Goal: Transaction & Acquisition: Purchase product/service

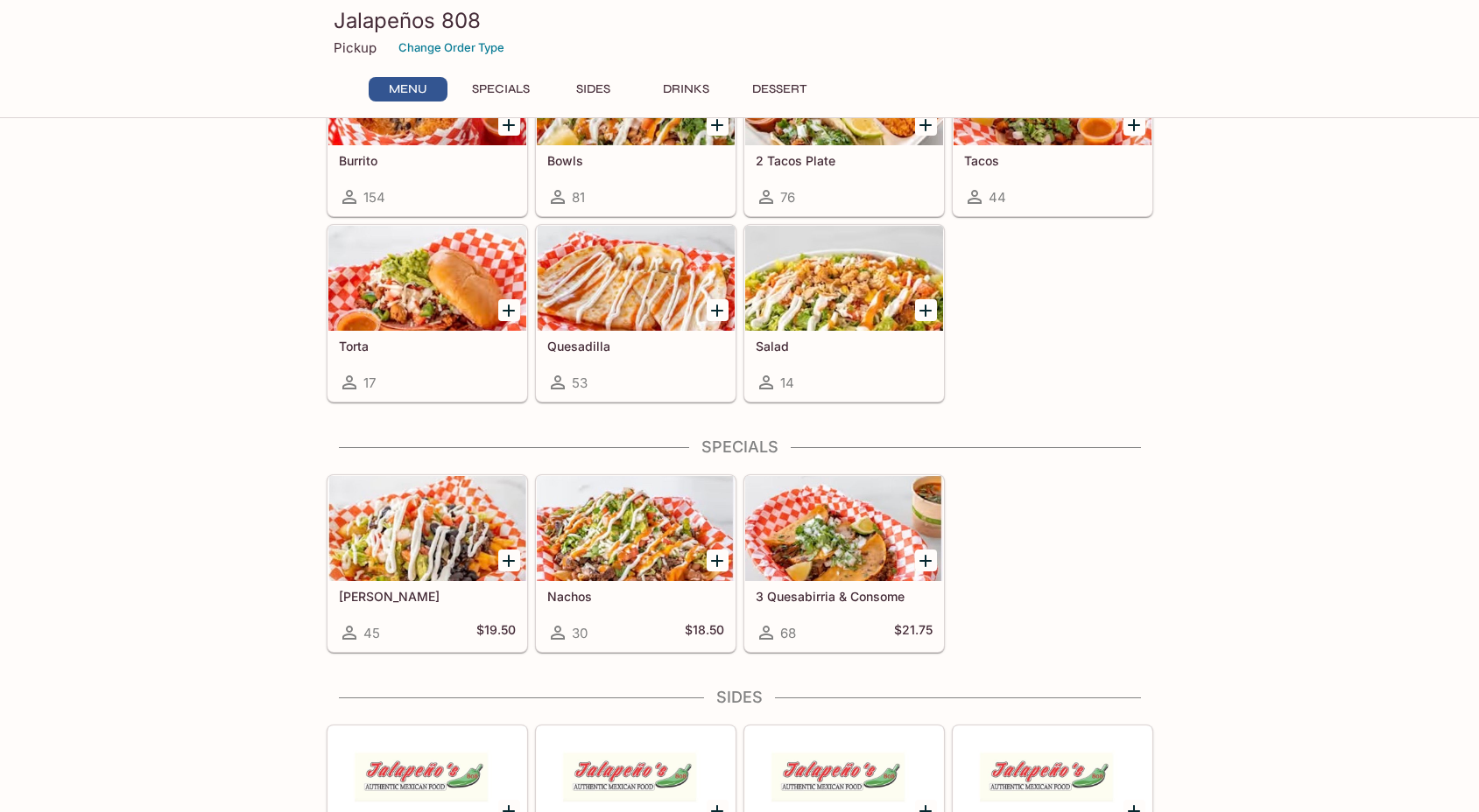
scroll to position [263, 0]
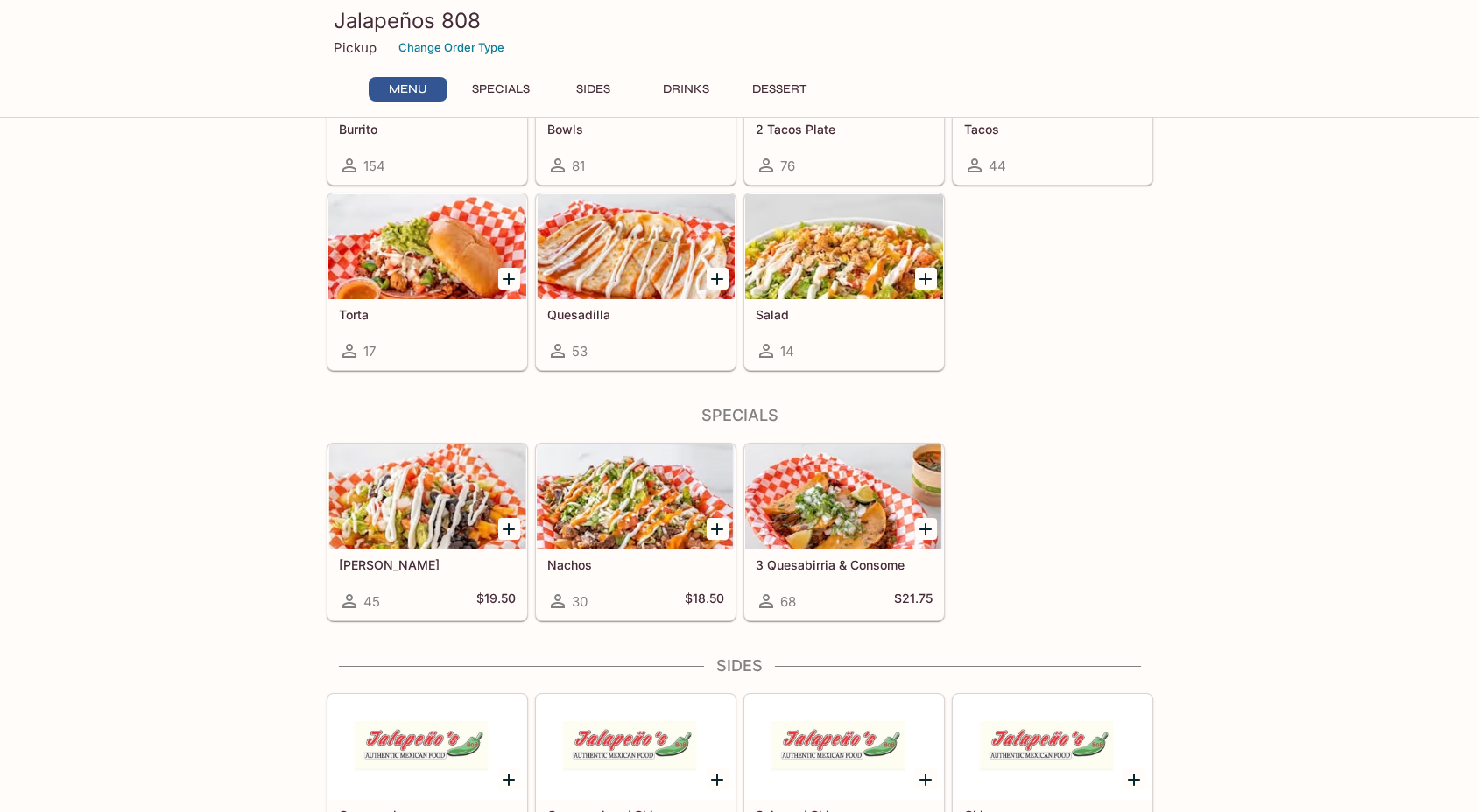
click at [486, 301] on div "Torta 17" at bounding box center [426, 334] width 198 height 70
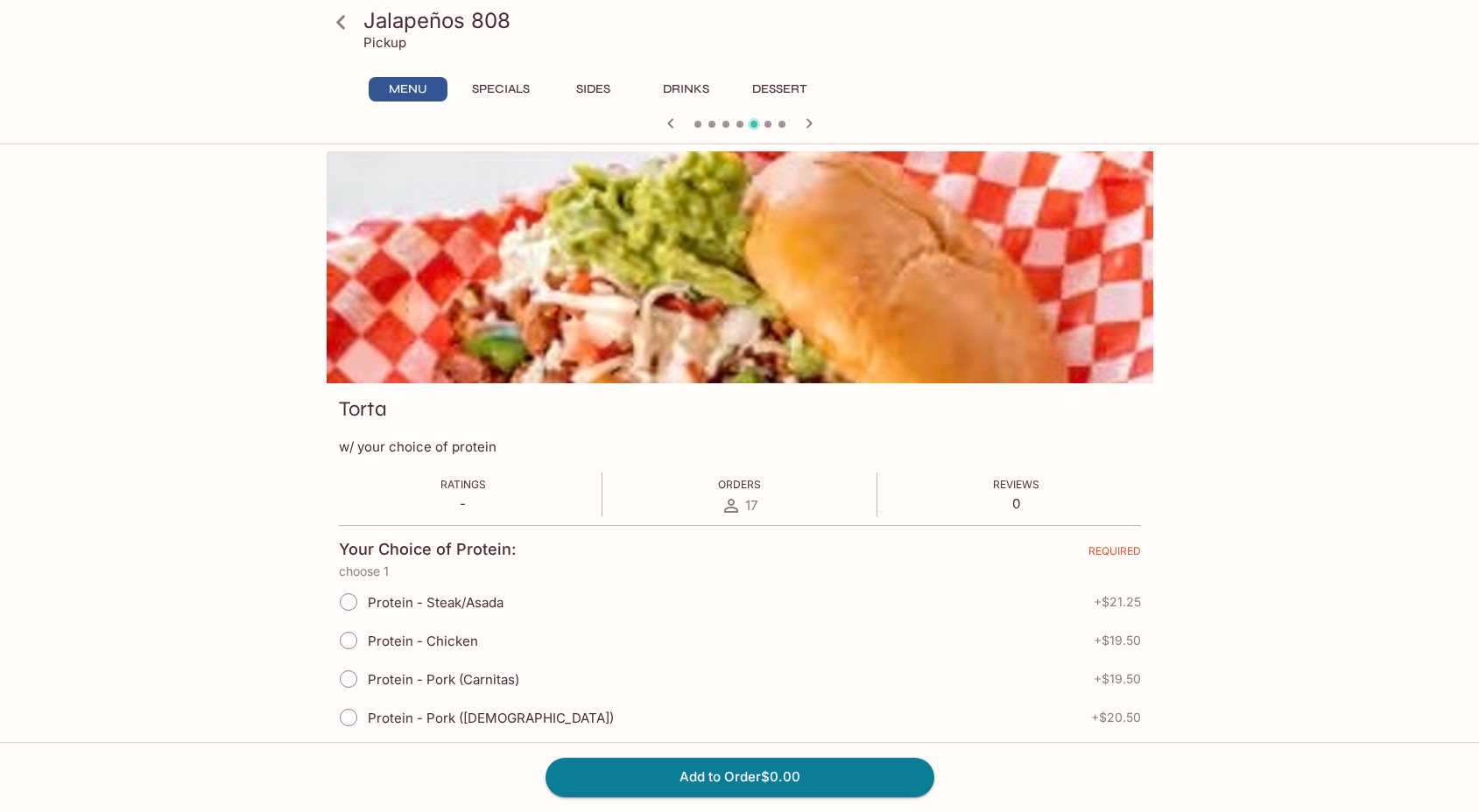
click at [413, 83] on button "Menu" at bounding box center [408, 89] width 79 height 25
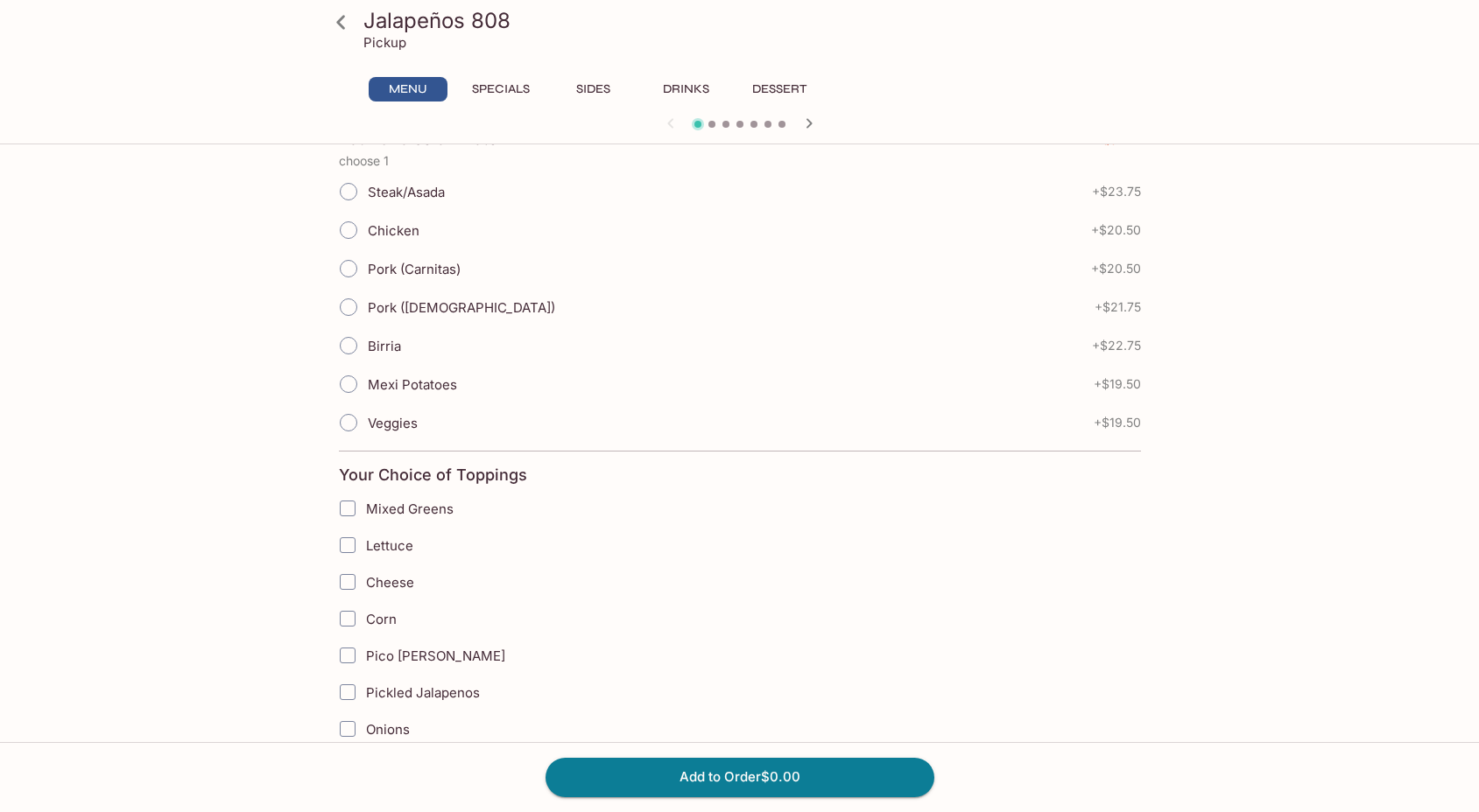
scroll to position [155, 0]
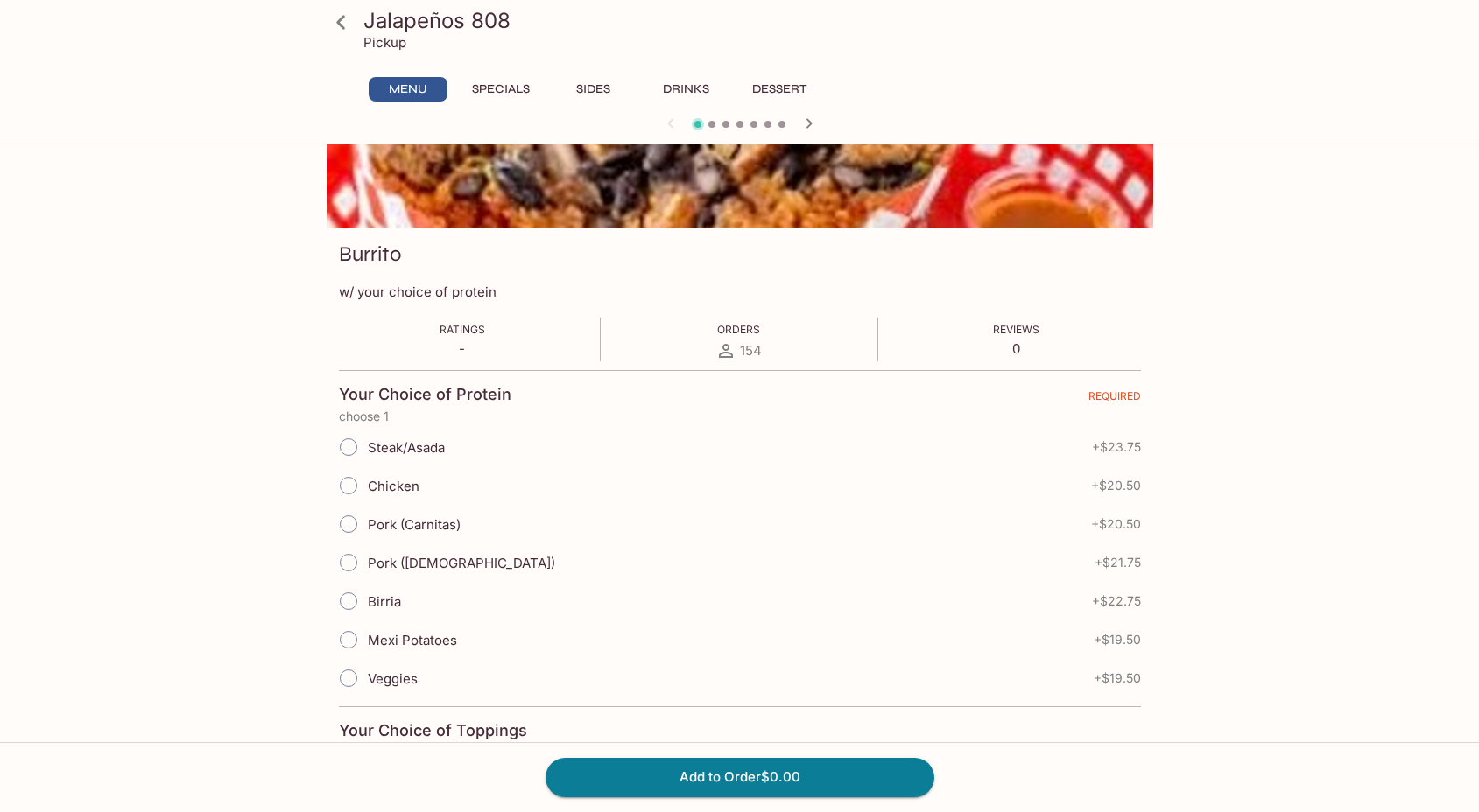
click at [353, 20] on icon at bounding box center [341, 22] width 31 height 31
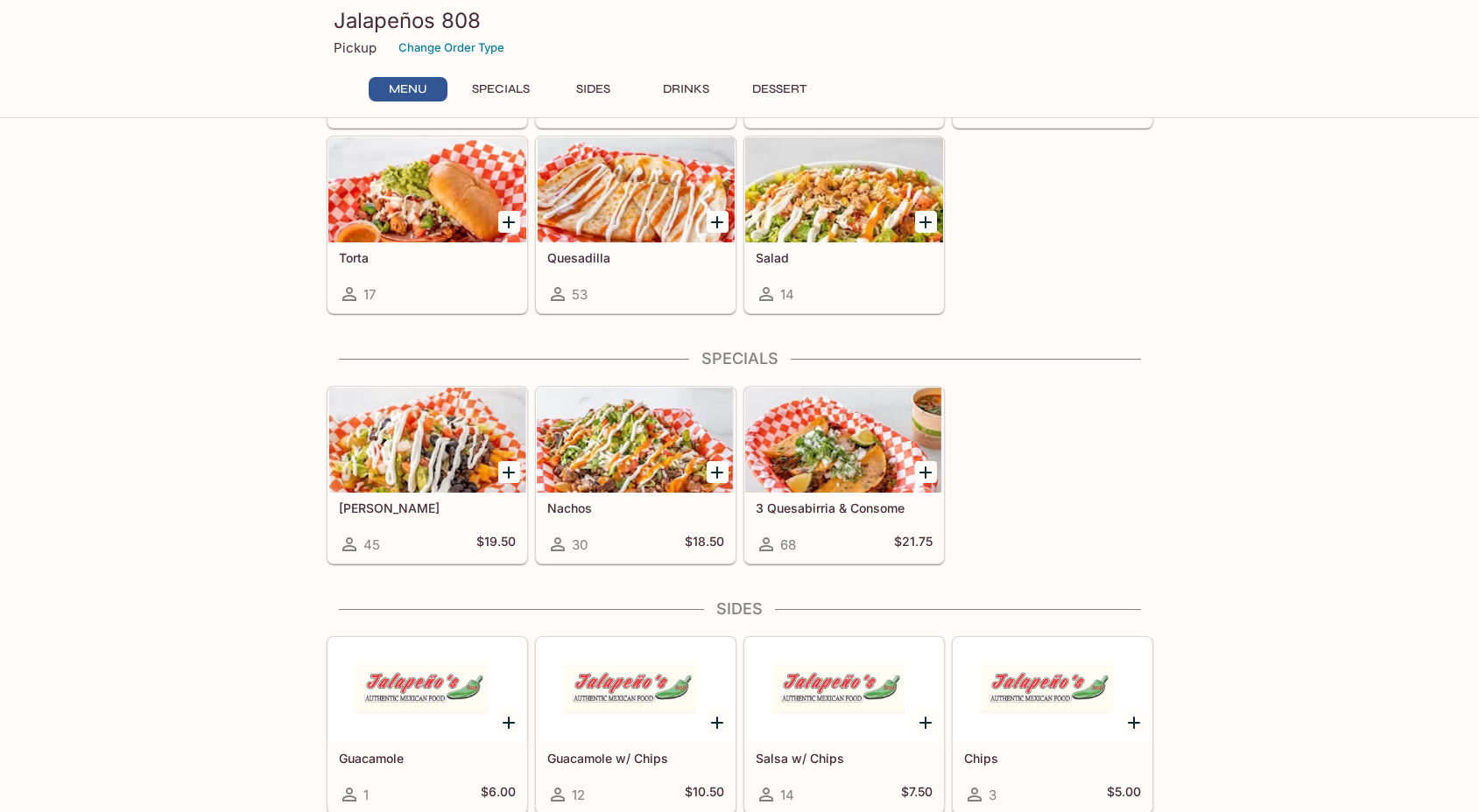
scroll to position [350, 0]
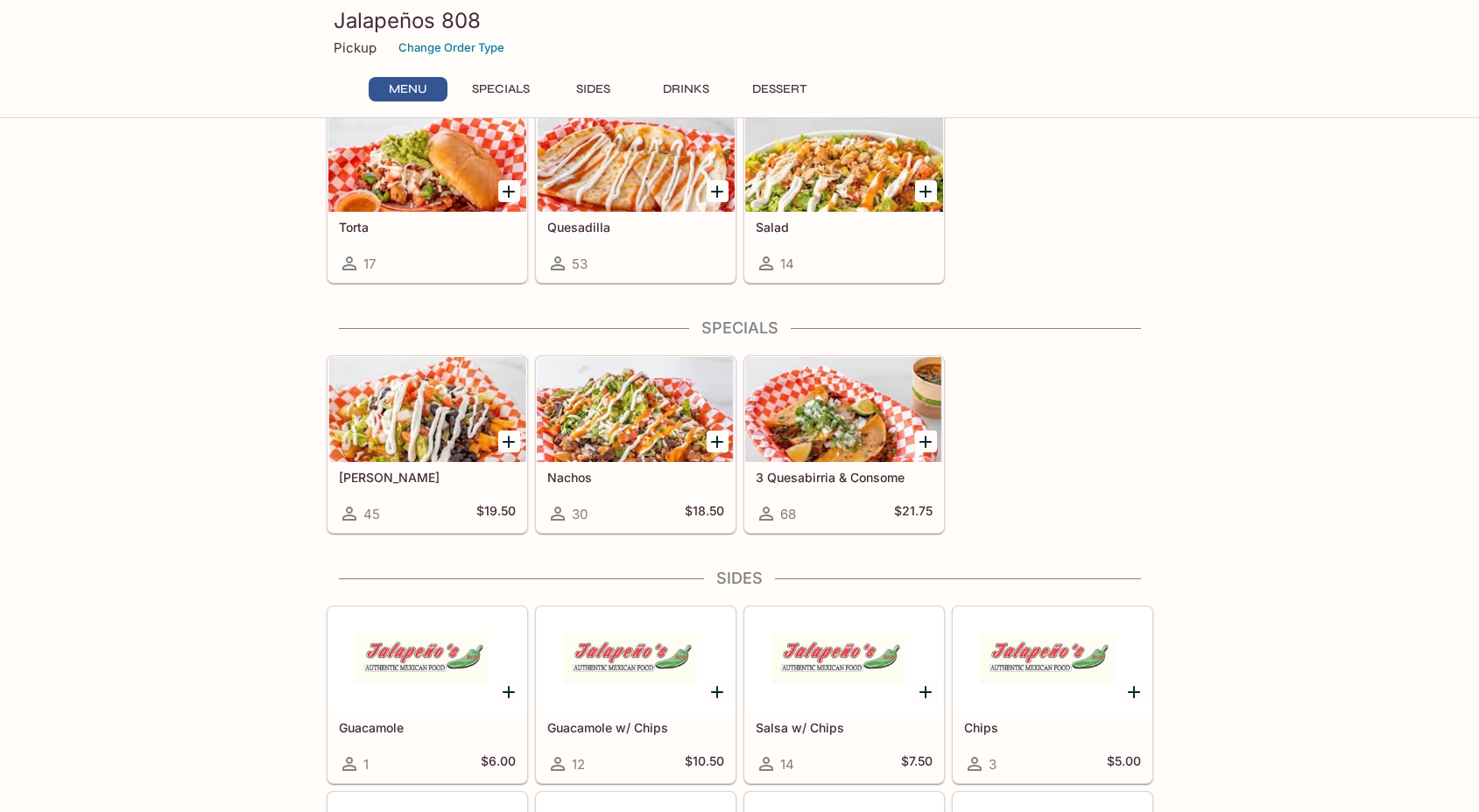
click at [841, 479] on h5 "3 Quesabirria & Consome" at bounding box center [844, 476] width 177 height 15
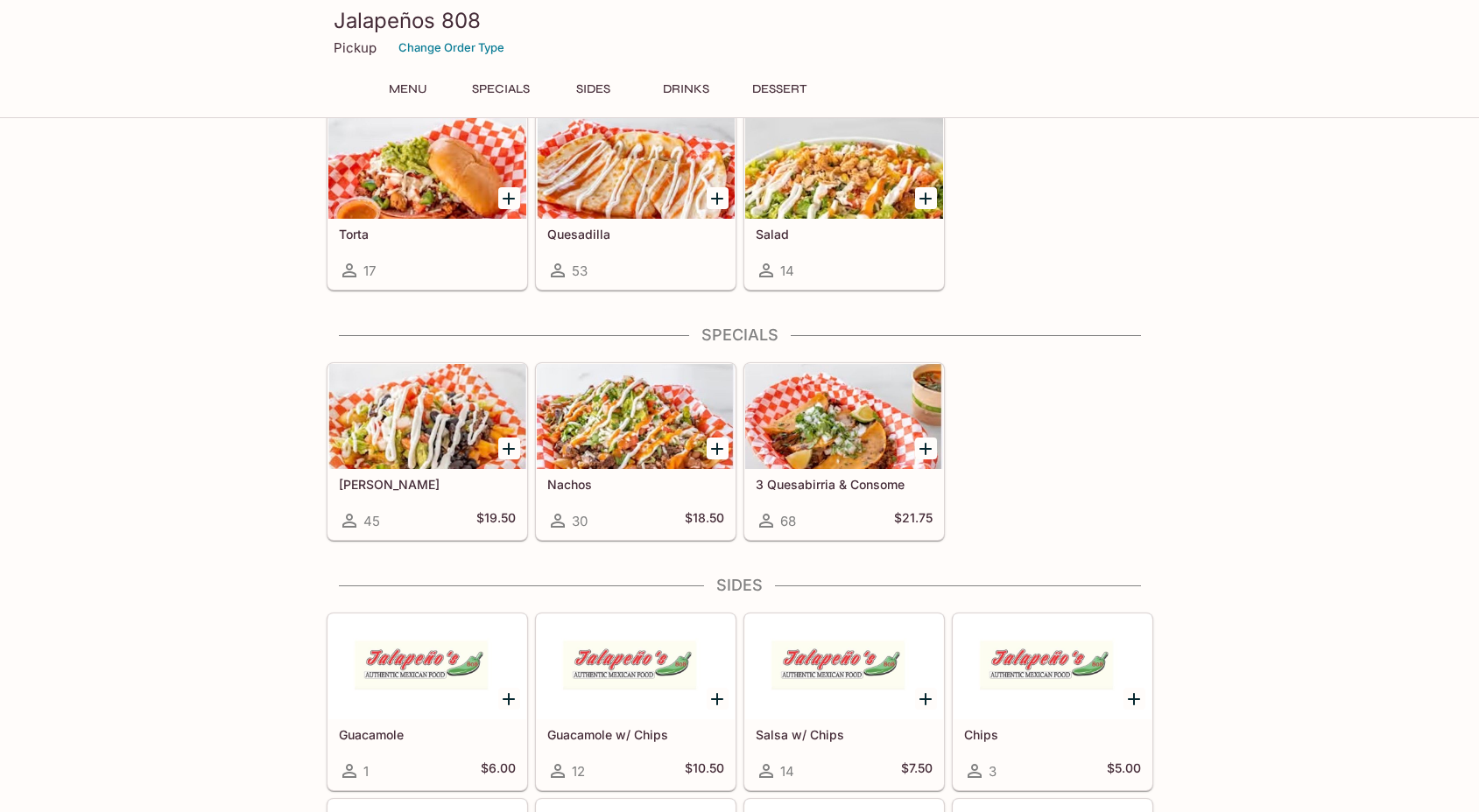
click at [662, 501] on div "Nachos 30 $18.50" at bounding box center [635, 504] width 198 height 70
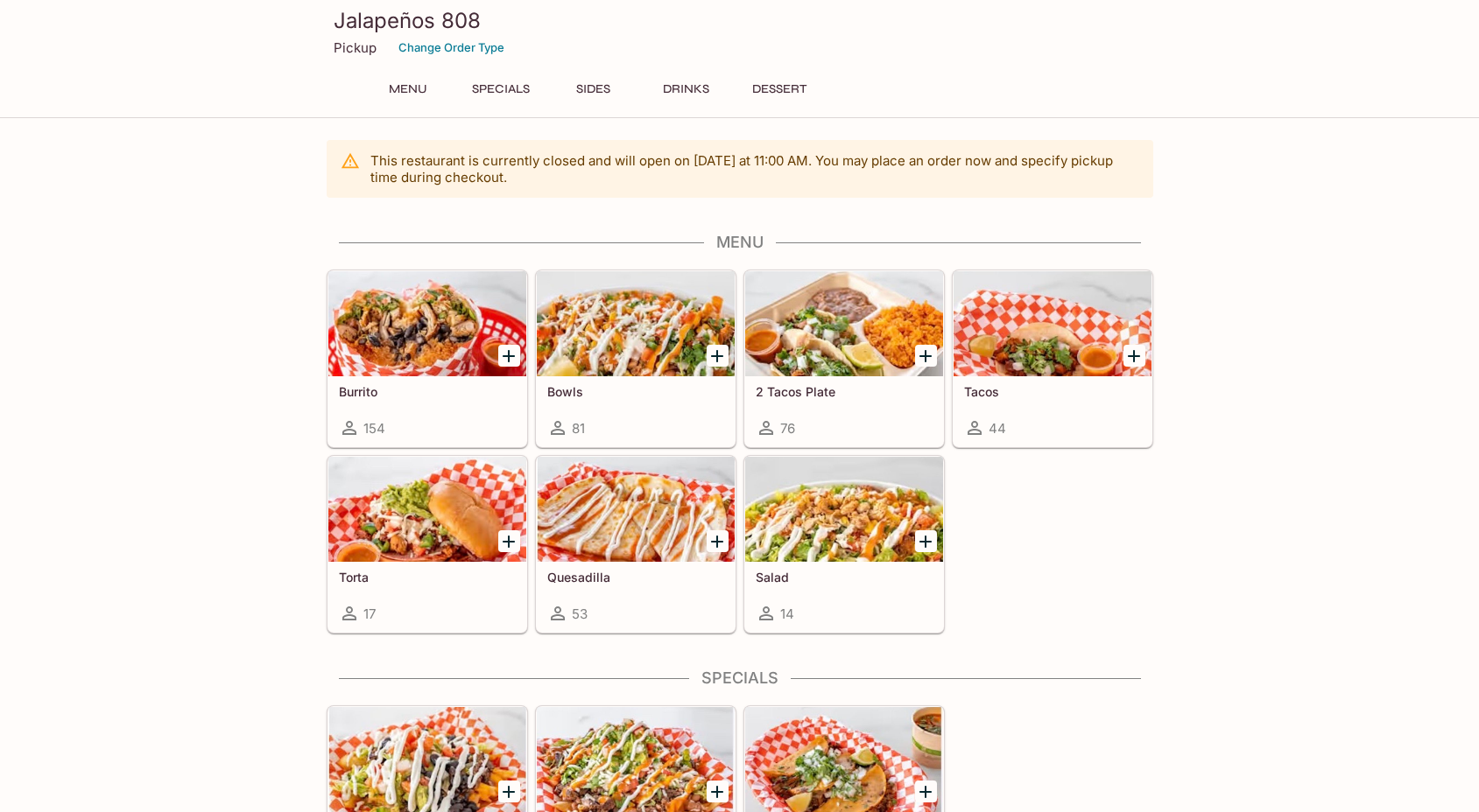
click at [881, 578] on h5 "Salad" at bounding box center [844, 577] width 177 height 15
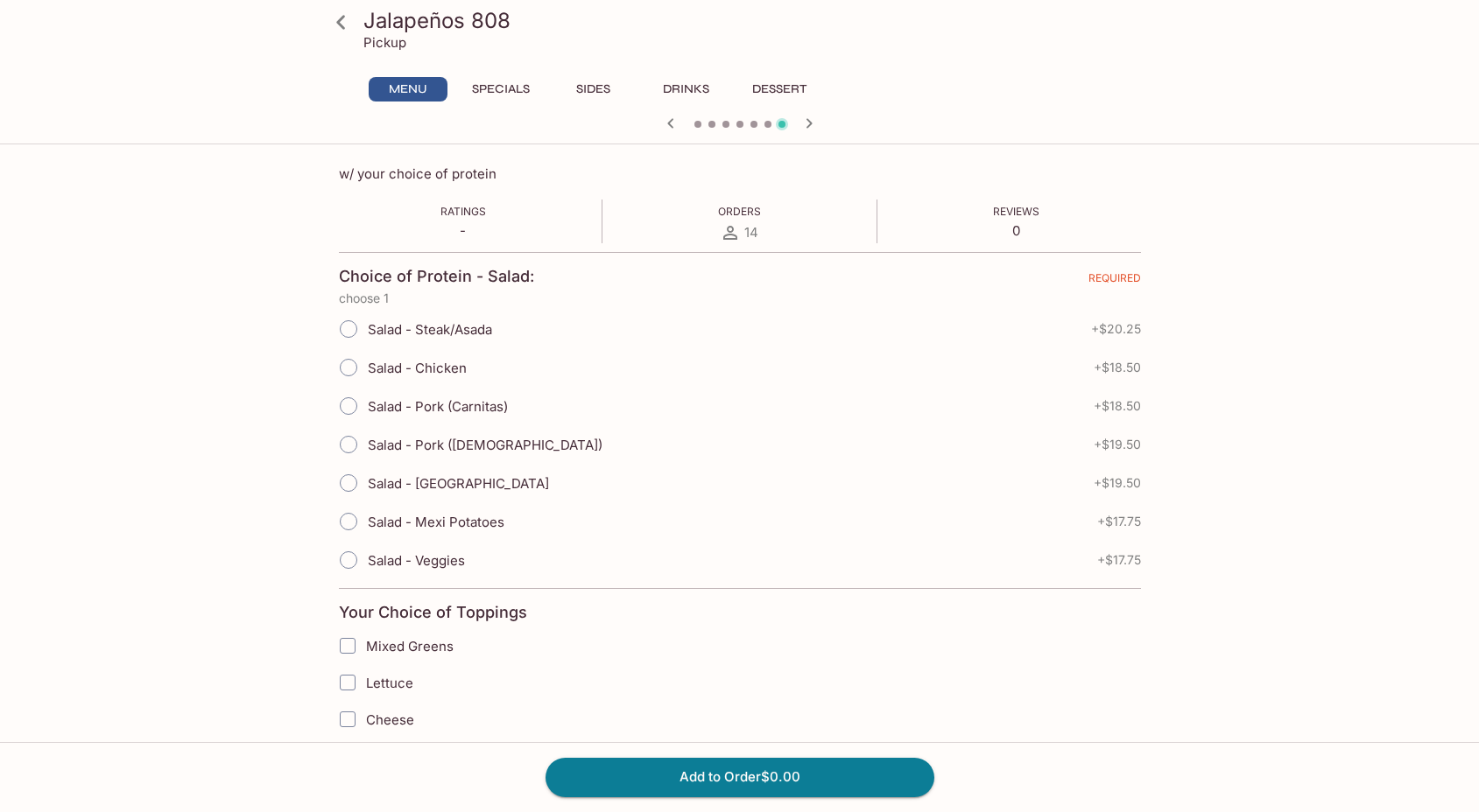
scroll to position [242, 0]
